Goal: Task Accomplishment & Management: Use online tool/utility

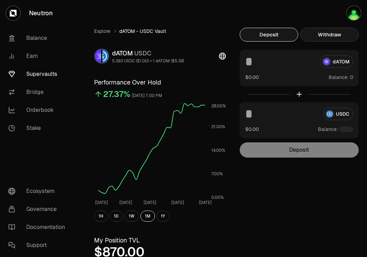
click at [342, 38] on button "Withdraw" at bounding box center [330, 35] width 59 height 14
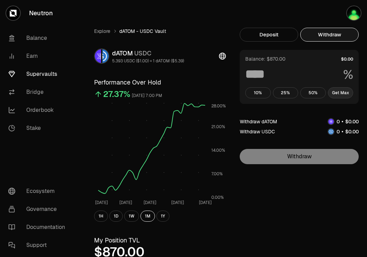
click at [345, 92] on button "Get Max" at bounding box center [341, 92] width 26 height 11
type input "***"
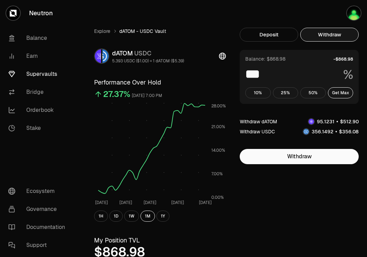
scroll to position [13, 0]
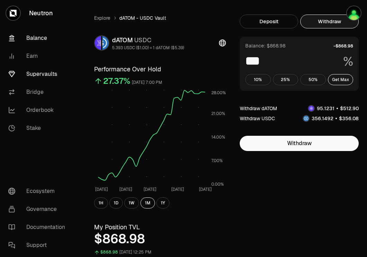
click at [27, 36] on link "Balance" at bounding box center [39, 38] width 72 height 18
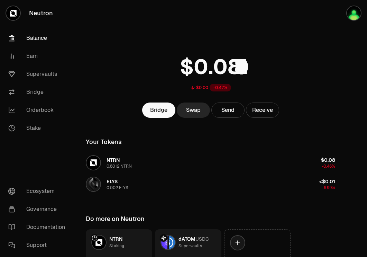
scroll to position [55, 0]
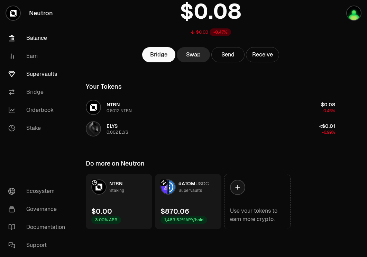
click at [44, 70] on link "Supervaults" at bounding box center [39, 74] width 72 height 18
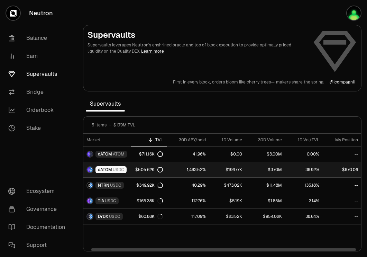
scroll to position [0, 5]
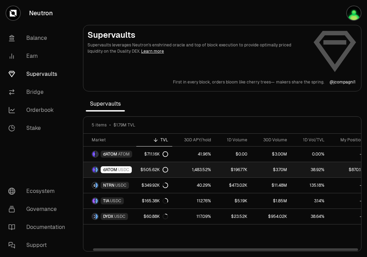
scroll to position [0, 7]
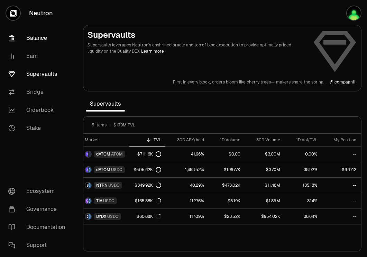
click at [32, 45] on link "Balance" at bounding box center [39, 38] width 72 height 18
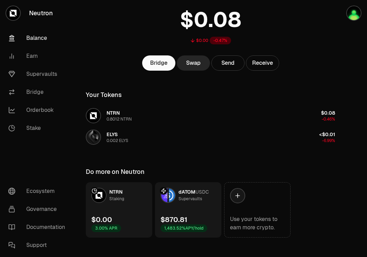
scroll to position [47, 0]
click at [50, 70] on link "Supervaults" at bounding box center [39, 74] width 72 height 18
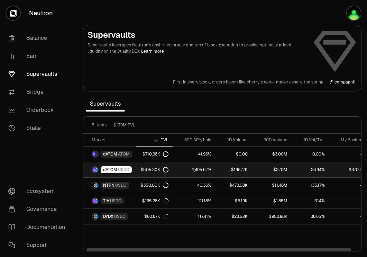
click at [134, 168] on link "dATOM USDC" at bounding box center [109, 169] width 53 height 15
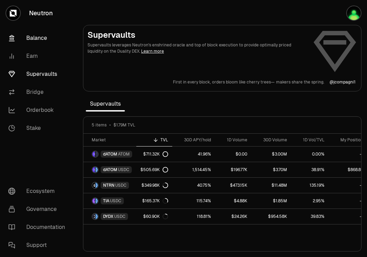
click at [44, 36] on link "Balance" at bounding box center [39, 38] width 72 height 18
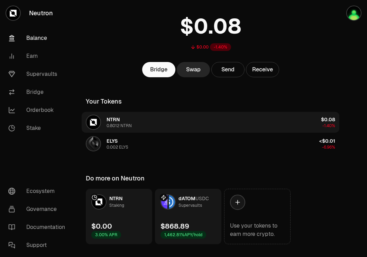
scroll to position [55, 0]
